Goal: Information Seeking & Learning: Find specific page/section

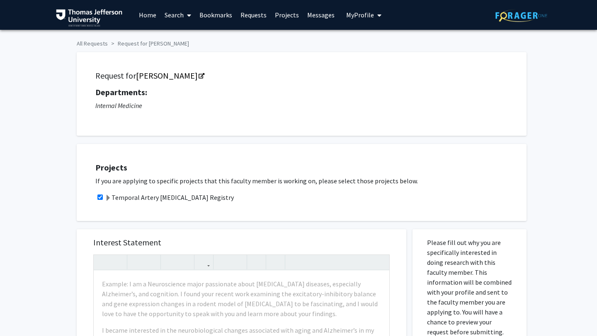
click at [317, 16] on link "Messages" at bounding box center [321, 14] width 36 height 29
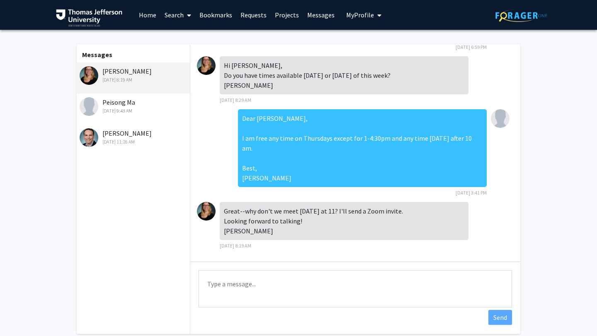
scroll to position [300, 0]
click at [153, 15] on link "Home" at bounding box center [148, 14] width 26 height 29
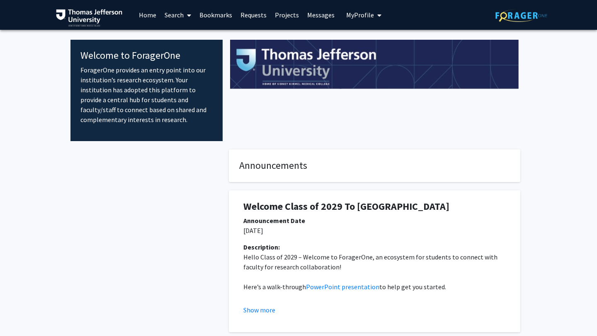
click at [170, 16] on link "Search" at bounding box center [177, 14] width 35 height 29
click at [176, 39] on span "Faculty/Staff" at bounding box center [190, 38] width 61 height 17
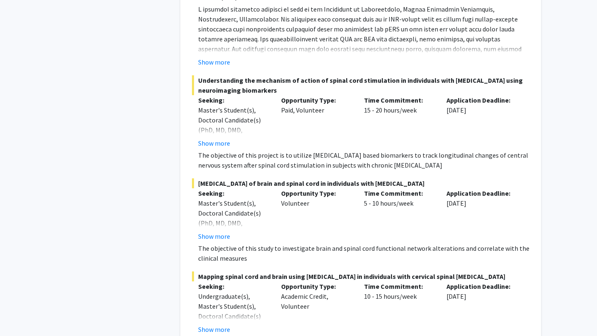
scroll to position [6096, 0]
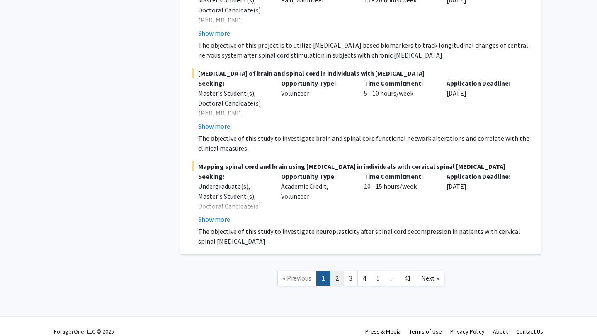
click at [334, 275] on link "2" at bounding box center [337, 278] width 14 height 15
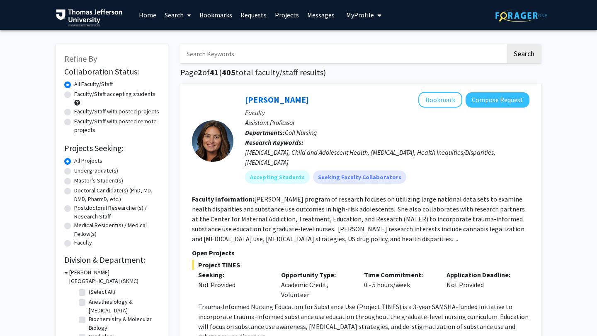
click at [293, 47] on input "Search Keywords" at bounding box center [342, 53] width 325 height 19
type input "ham"
click at [507, 44] on button "Search" at bounding box center [524, 53] width 34 height 19
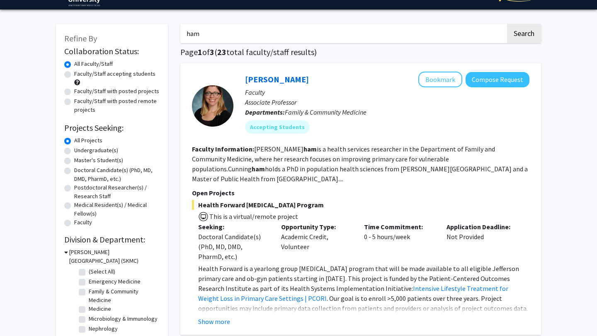
scroll to position [23, 0]
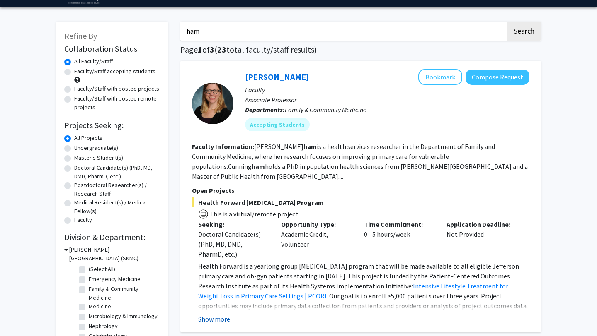
click at [215, 315] on button "Show more" at bounding box center [214, 320] width 32 height 10
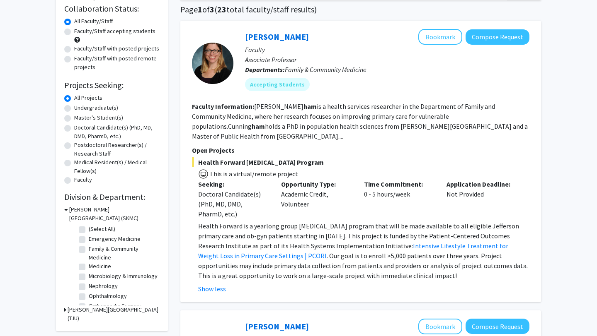
scroll to position [1, 0]
